Goal: Task Accomplishment & Management: Manage account settings

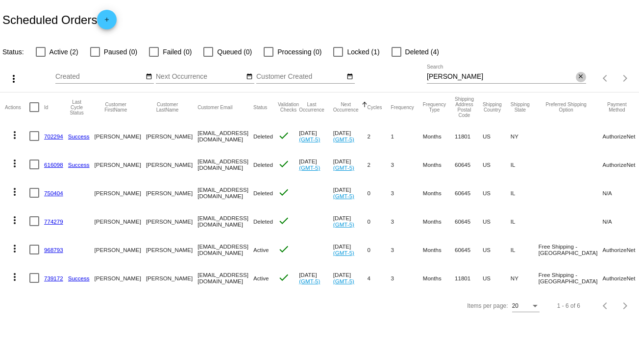
click at [579, 74] on mat-icon "close" at bounding box center [580, 77] width 7 height 8
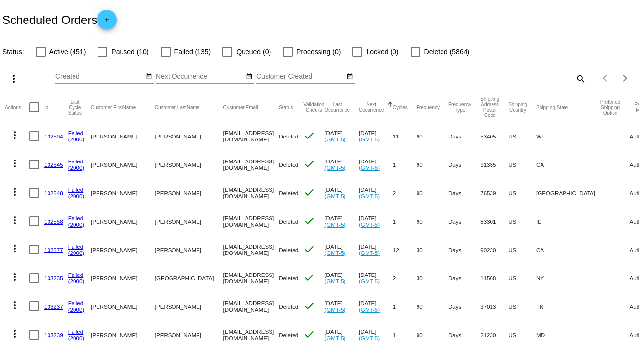
click at [574, 77] on mat-icon "search" at bounding box center [580, 78] width 12 height 15
click at [572, 77] on input "Search" at bounding box center [506, 77] width 159 height 8
paste input "[PERSON_NAME][EMAIL_ADDRESS][PERSON_NAME][DOMAIN_NAME]"
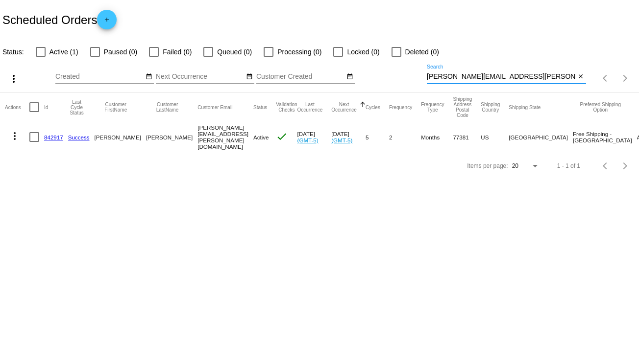
type input "[PERSON_NAME][EMAIL_ADDRESS][PERSON_NAME][DOMAIN_NAME]"
click at [14, 135] on mat-icon "more_vert" at bounding box center [15, 136] width 12 height 12
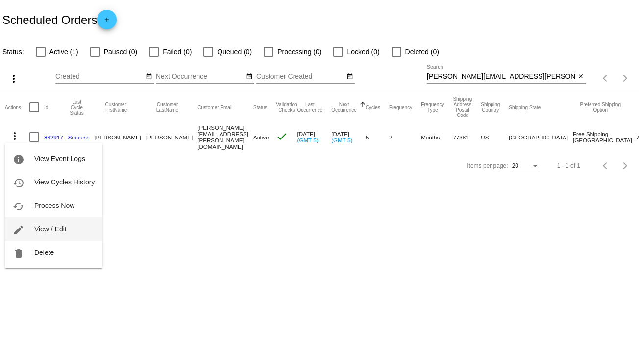
click at [65, 228] on span "View / Edit" at bounding box center [50, 229] width 32 height 8
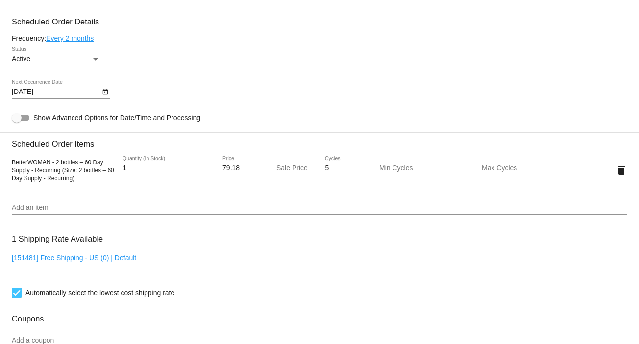
scroll to position [411, 0]
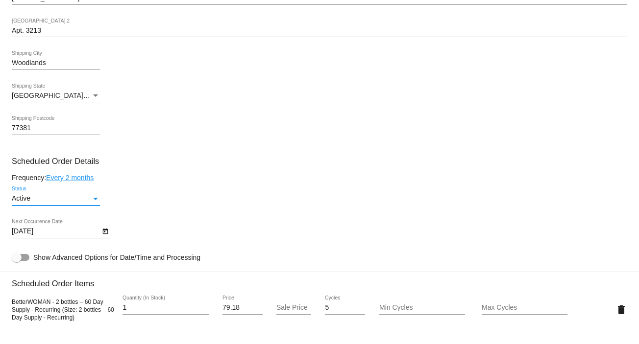
click at [94, 203] on div "Status" at bounding box center [95, 199] width 9 height 8
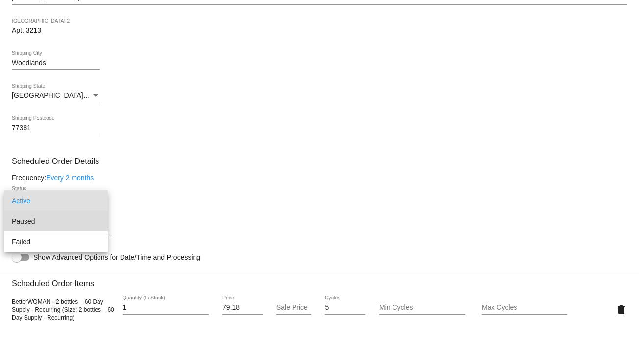
click at [91, 213] on span "Paused" at bounding box center [56, 221] width 88 height 21
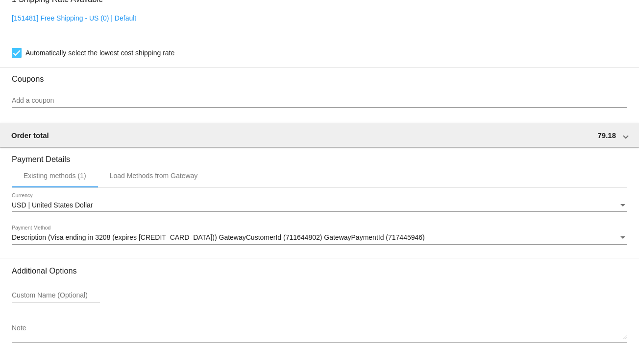
scroll to position [846, 0]
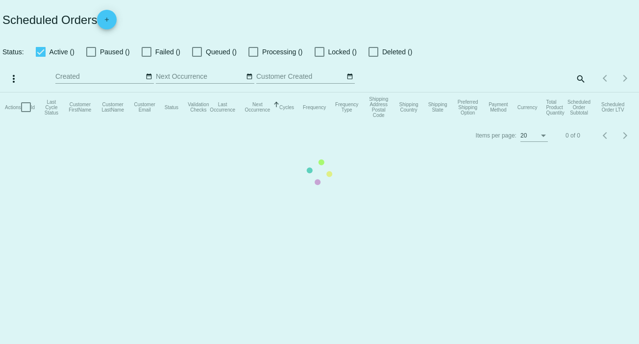
checkbox input "false"
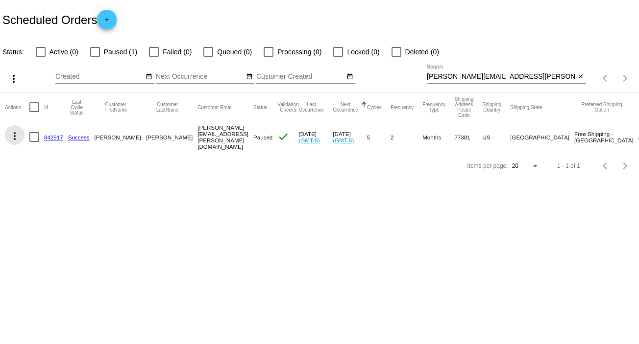
click at [12, 134] on mat-icon "more_vert" at bounding box center [15, 136] width 12 height 12
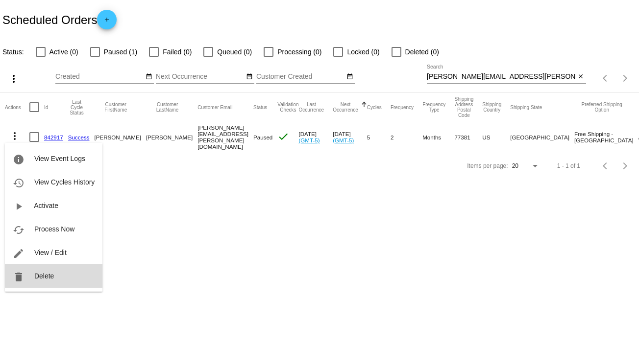
click at [54, 275] on button "delete Delete" at bounding box center [54, 277] width 98 height 24
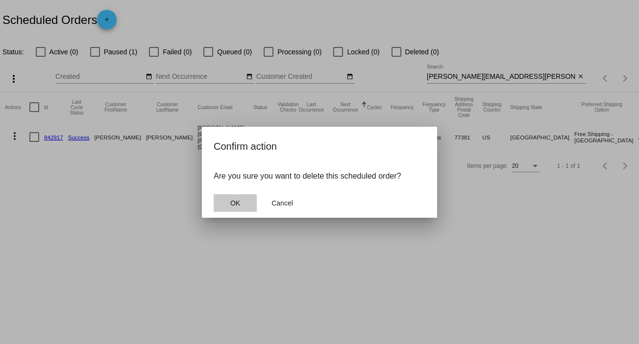
click at [238, 199] on span "OK" at bounding box center [235, 203] width 10 height 8
